Goal: Obtain resource: Obtain resource

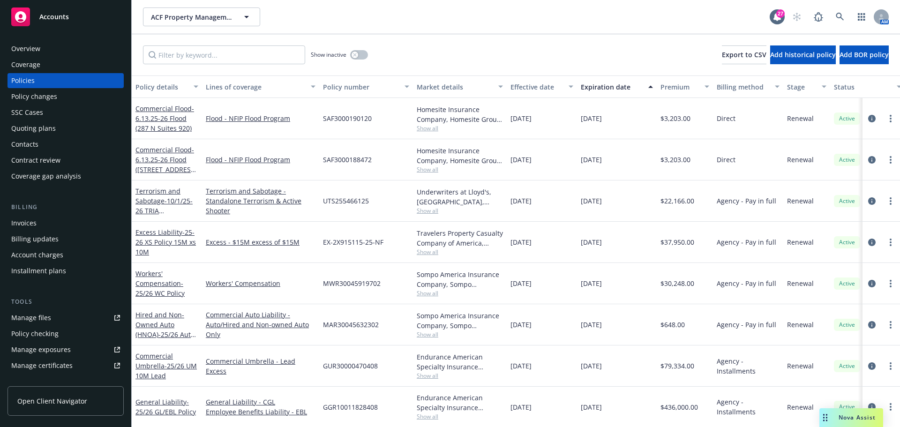
click at [57, 21] on span "Accounts" at bounding box center [54, 17] width 30 height 8
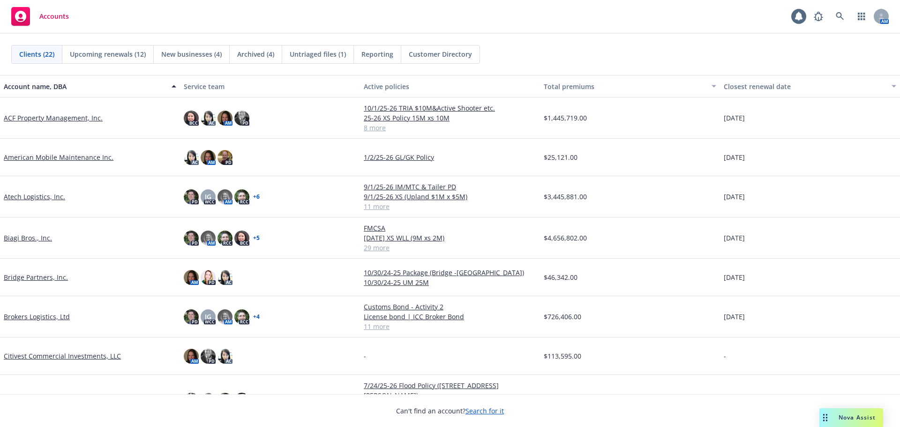
scroll to position [188, 0]
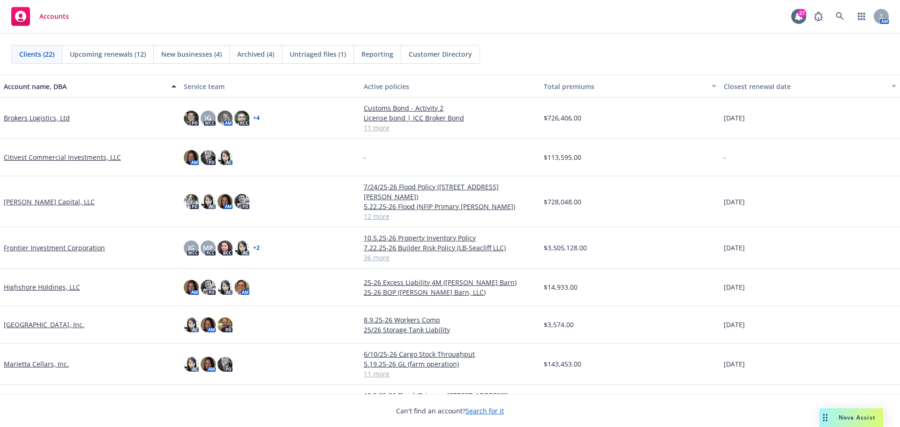
click at [43, 243] on link "Frontier Investment Corporation" at bounding box center [54, 248] width 101 height 10
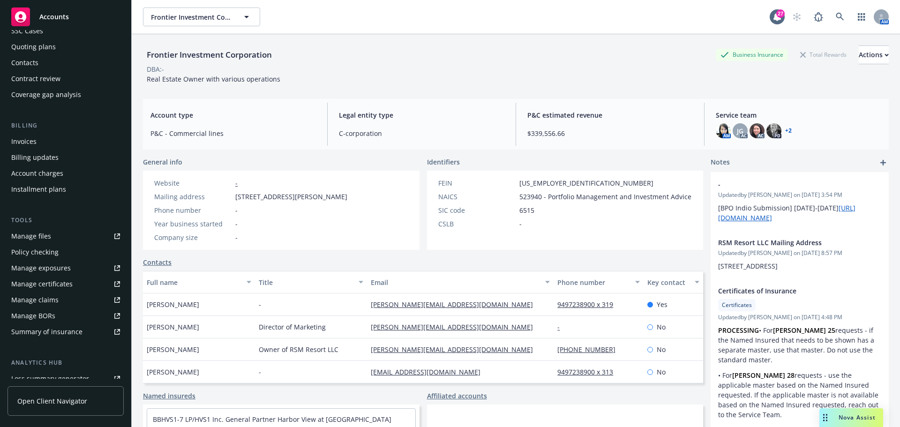
scroll to position [94, 0]
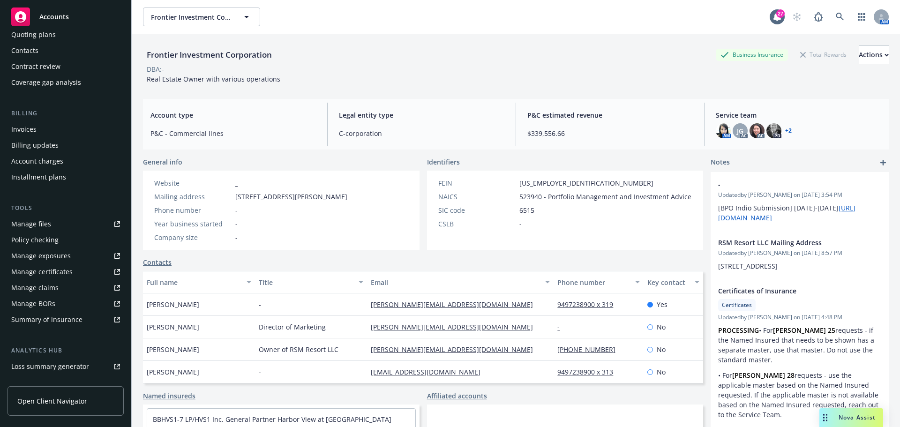
click at [63, 223] on link "Manage files" at bounding box center [66, 224] width 116 height 15
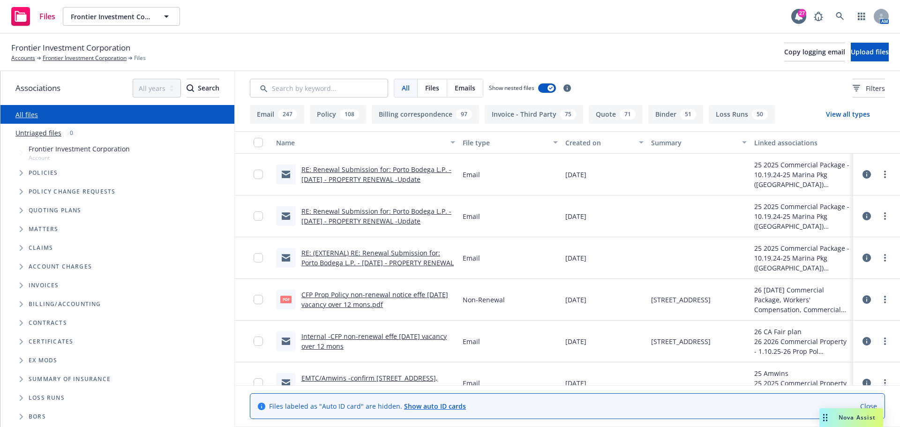
click at [742, 113] on button "Loss Runs 50" at bounding box center [742, 114] width 66 height 19
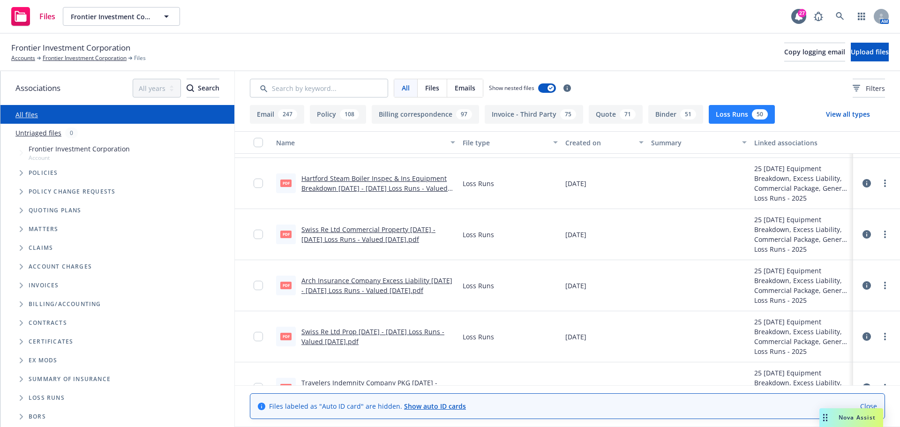
scroll to position [94, 0]
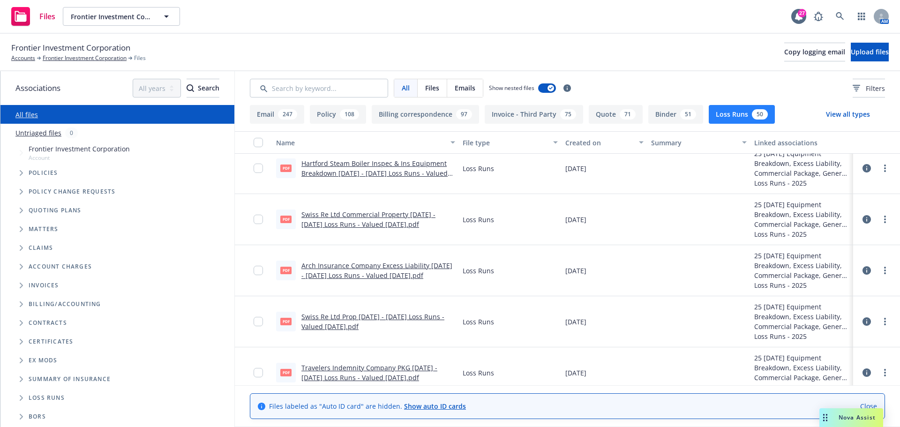
click at [380, 318] on link "Swiss Re Ltd Prop 2022 - 2025 Loss Runs - Valued 2025-07-22.pdf" at bounding box center [373, 321] width 143 height 19
click at [387, 213] on link "Swiss Re Ltd Commercial Property 2022 - 2025 Loss Runs - Valued 2025-07-22.pdf" at bounding box center [369, 219] width 134 height 19
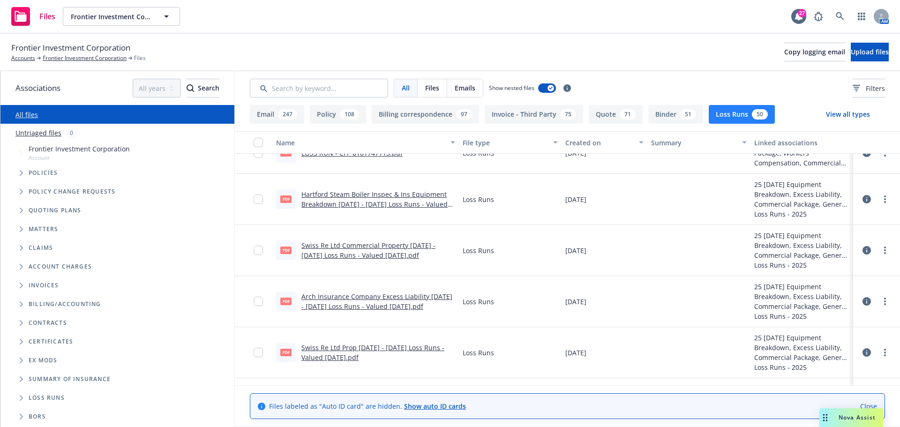
scroll to position [47, 0]
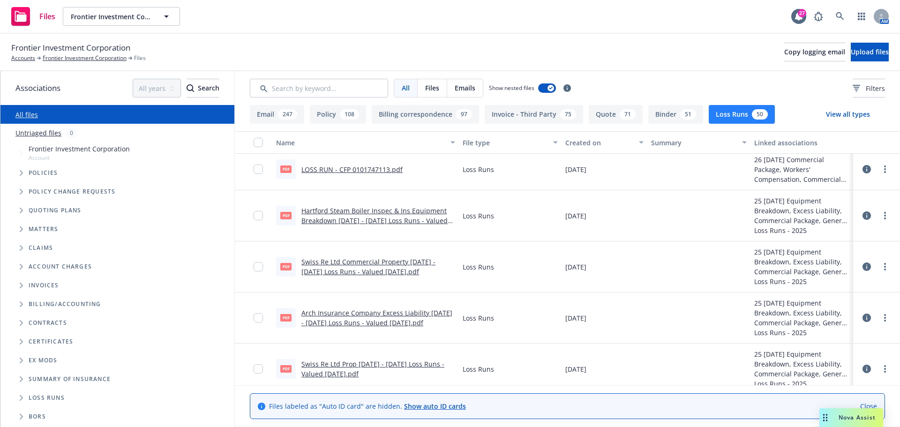
click at [401, 218] on link "Hartford Steam Boiler Inspec & Ins Equipment Breakdown 2022 - 2025 Loss Runs - …" at bounding box center [375, 220] width 146 height 29
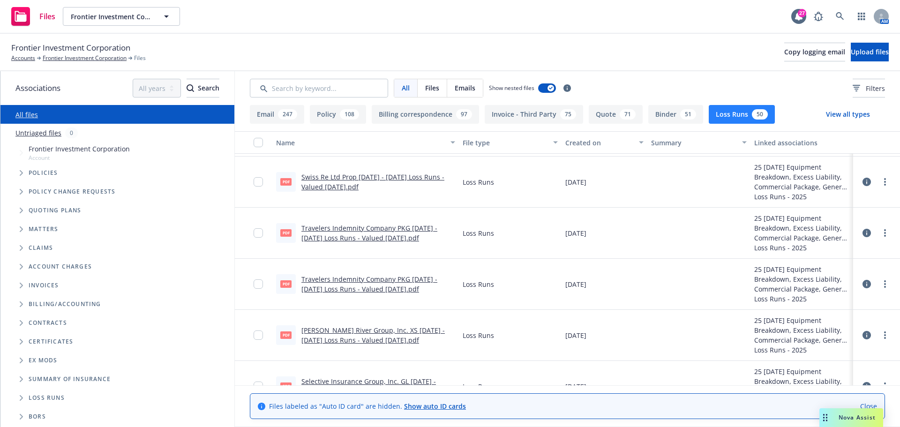
scroll to position [234, 0]
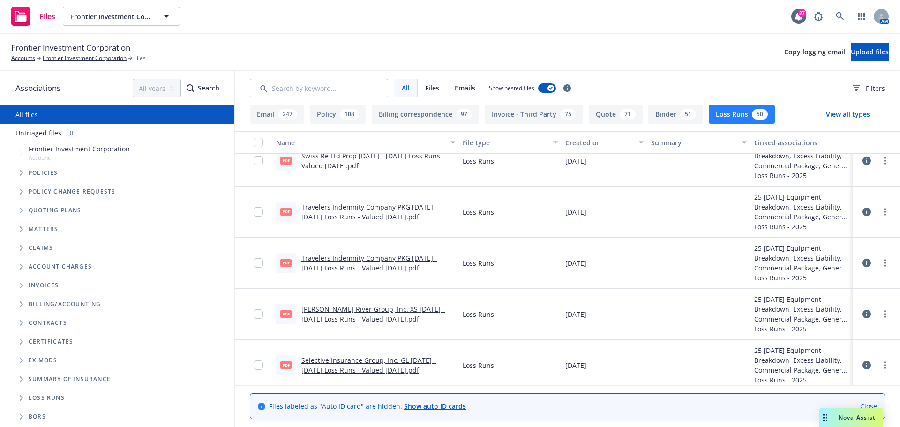
click at [422, 309] on link "James River Group, Inc. XS 2022 - 2025 Loss Runs - Valued 2025-07-20.pdf" at bounding box center [374, 314] width 144 height 19
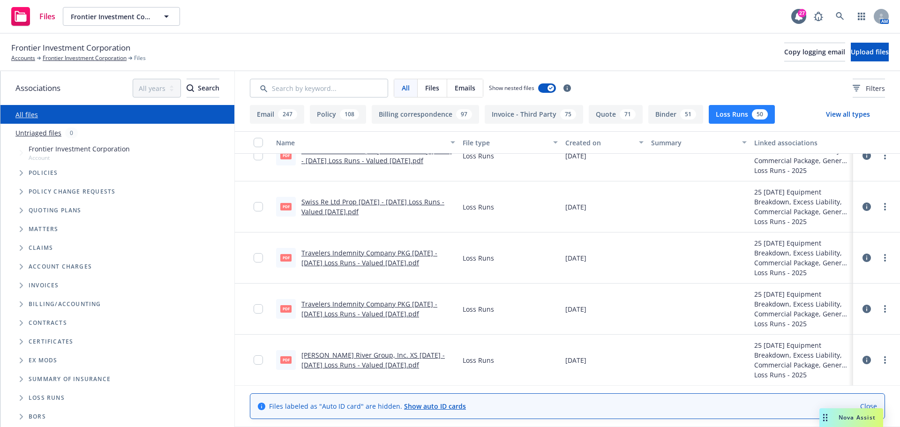
scroll to position [188, 0]
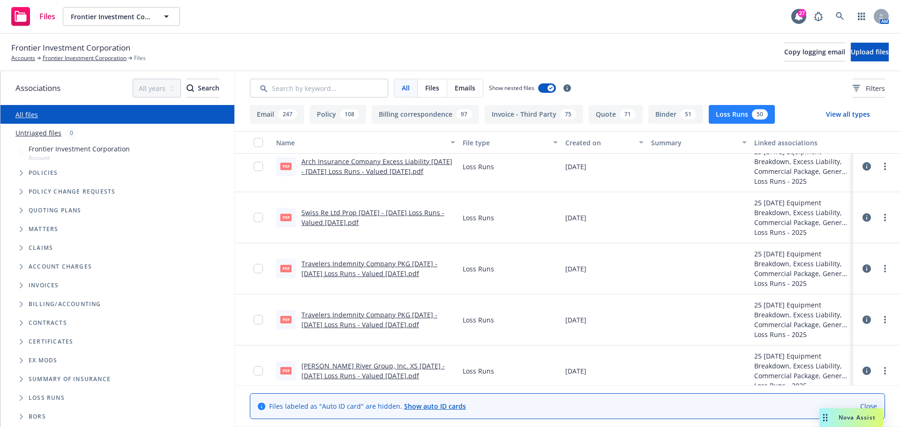
click at [403, 211] on link "Swiss Re Ltd Prop 2022 - 2025 Loss Runs - Valued 2025-07-22.pdf" at bounding box center [373, 217] width 143 height 19
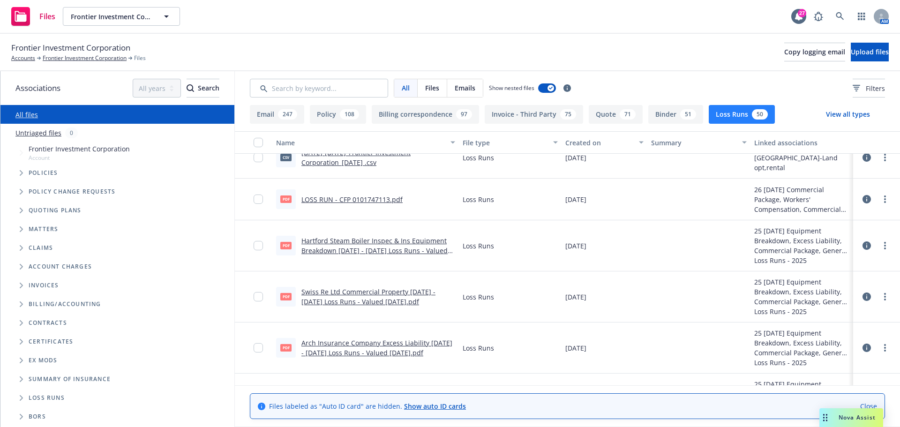
scroll to position [0, 0]
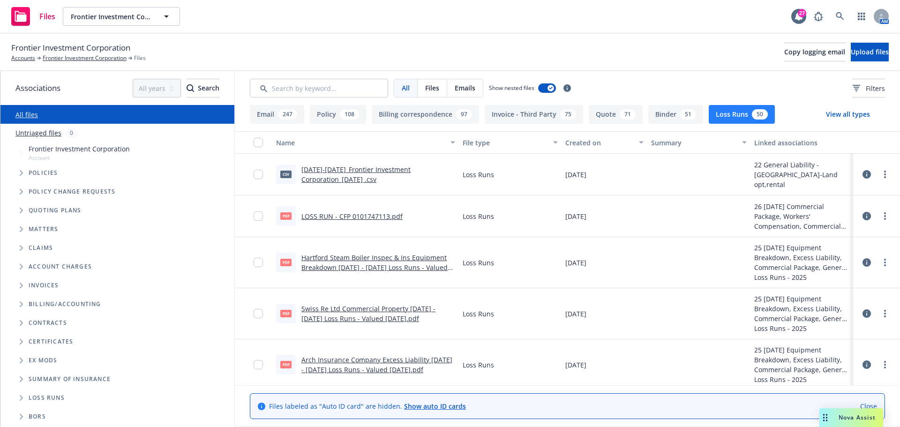
click at [343, 170] on link "2022-2023_Frontier Investment Corporation_7-21-2024 .csv" at bounding box center [356, 174] width 109 height 19
